Goal: Transaction & Acquisition: Purchase product/service

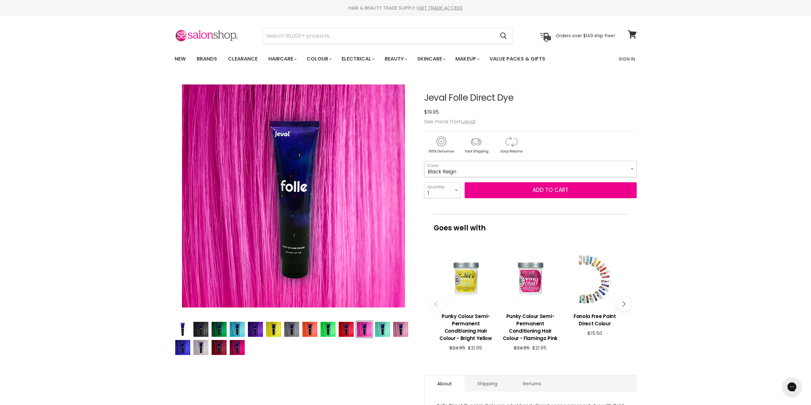
click at [455, 167] on select "Black Reign Everdeen Green Forget Me Not Grapegum High Vis UV Ice Maiden Koi Ra…" at bounding box center [530, 169] width 212 height 16
click at [424, 161] on select "Black Reign Everdeen Green Forget Me Not Grapegum High Vis UV Ice Maiden Koi Ra…" at bounding box center [530, 169] width 212 height 16
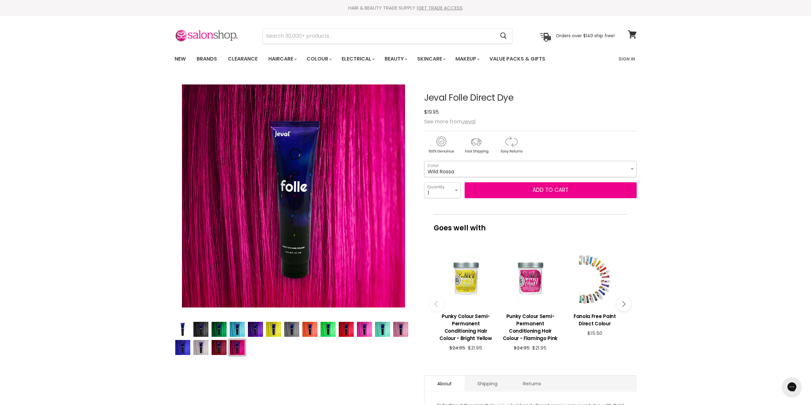
click at [483, 166] on select "Black Reign Everdeen Green Forget Me Not Grapegum High Vis UV Ice Maiden Koi Ra…" at bounding box center [530, 169] width 212 height 16
click at [424, 161] on select "Black Reign Everdeen Green Forget Me Not Grapegum High Vis UV Ice Maiden Koi Ra…" at bounding box center [530, 169] width 212 height 16
select select "Reactor UV"
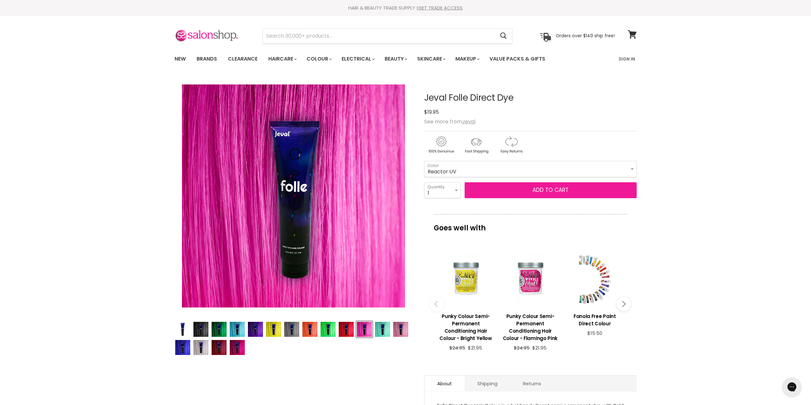
click at [544, 190] on button "Add to cart" at bounding box center [550, 190] width 172 height 16
click at [540, 191] on button "Add to cart" at bounding box center [550, 190] width 172 height 16
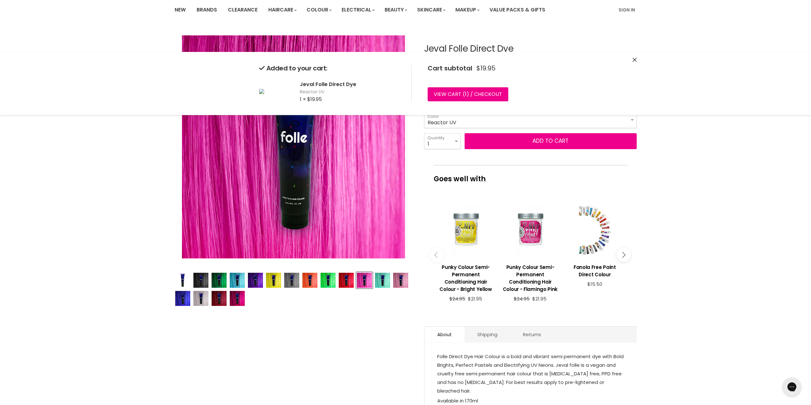
scroll to position [64, 0]
